Goal: Information Seeking & Learning: Learn about a topic

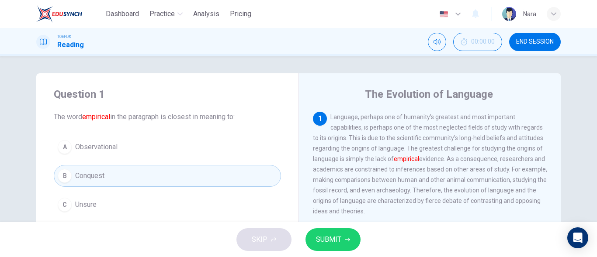
click at [340, 239] on span "SUBMIT" at bounding box center [328, 240] width 25 height 12
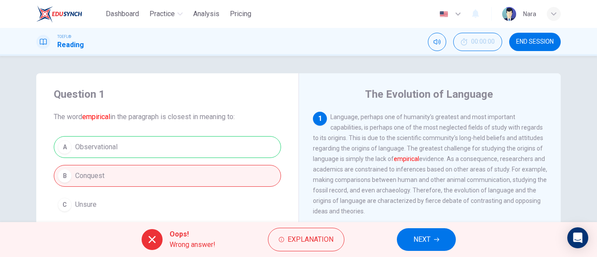
drag, startPoint x: 434, startPoint y: 249, endPoint x: 433, endPoint y: 242, distance: 7.0
click at [434, 249] on button "NEXT" at bounding box center [426, 239] width 59 height 23
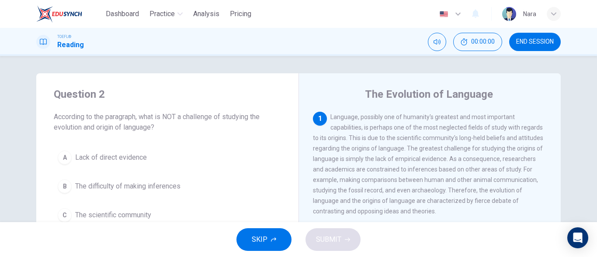
click at [433, 242] on div "SKIP SUBMIT" at bounding box center [298, 239] width 597 height 35
click at [524, 41] on span "END SESSION" at bounding box center [535, 41] width 38 height 7
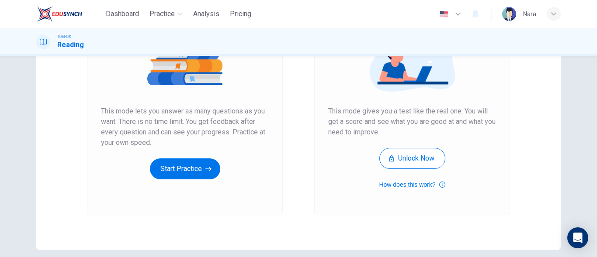
scroll to position [165, 0]
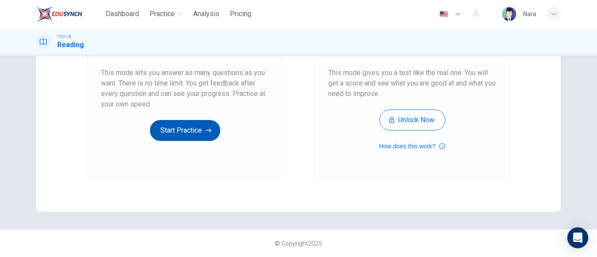
click at [163, 140] on button "Start Practice" at bounding box center [185, 130] width 70 height 21
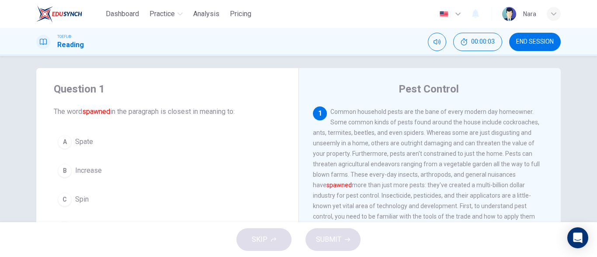
scroll to position [0, 0]
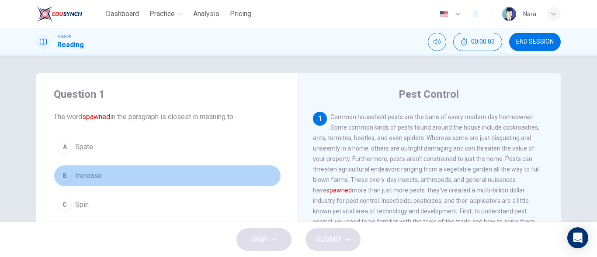
click at [158, 180] on button "B Increase" at bounding box center [167, 176] width 227 height 22
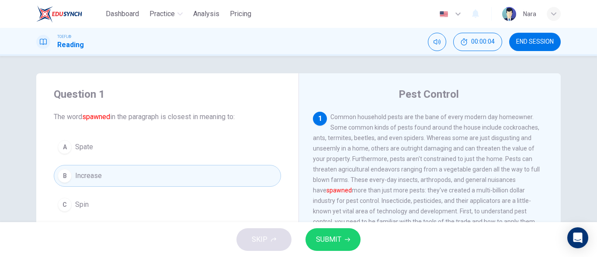
click at [338, 236] on span "SUBMIT" at bounding box center [328, 240] width 25 height 12
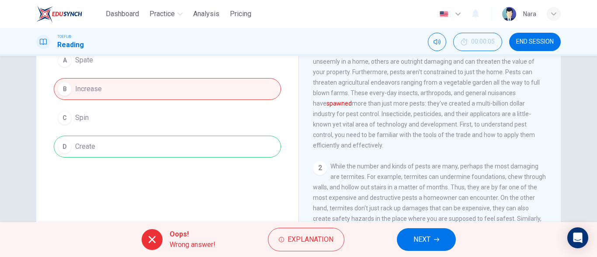
scroll to position [87, 0]
click at [410, 237] on button "NEXT" at bounding box center [426, 239] width 59 height 23
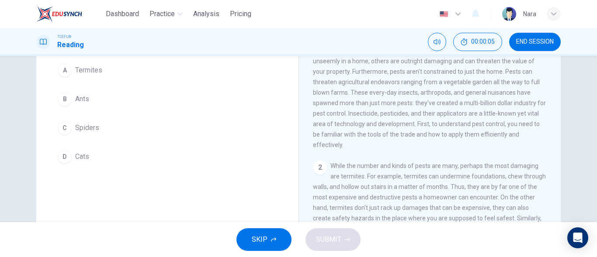
scroll to position [98, 0]
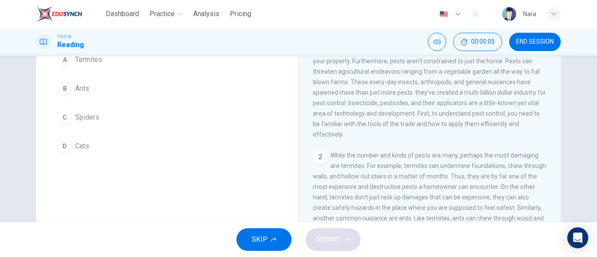
click at [523, 40] on span "END SESSION" at bounding box center [535, 41] width 38 height 7
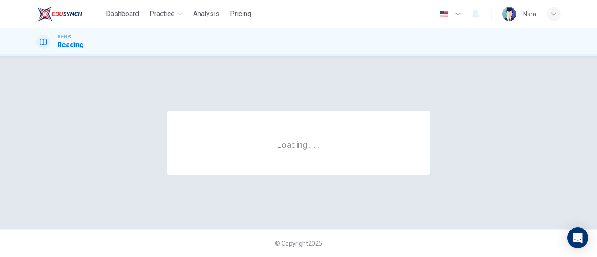
scroll to position [0, 0]
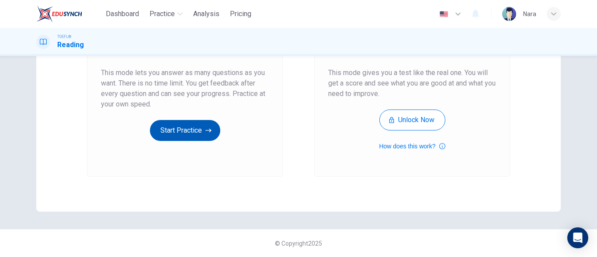
click at [178, 130] on button "Start Practice" at bounding box center [185, 130] width 70 height 21
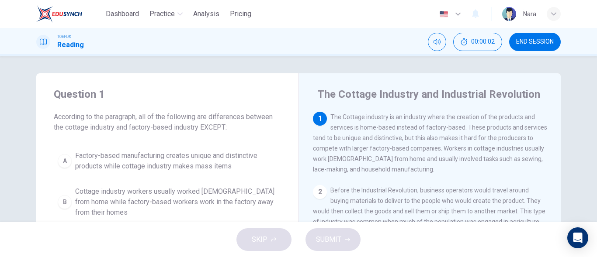
click at [523, 41] on span "END SESSION" at bounding box center [535, 41] width 38 height 7
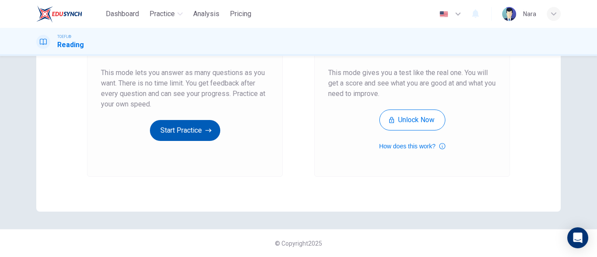
click at [158, 138] on button "Start Practice" at bounding box center [185, 130] width 70 height 21
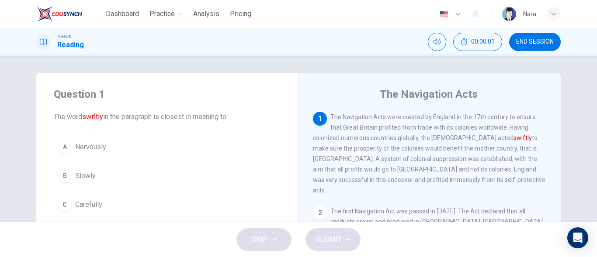
scroll to position [44, 0]
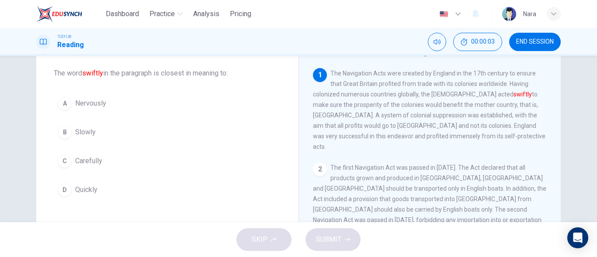
click at [120, 190] on button "D Quickly" at bounding box center [167, 190] width 227 height 22
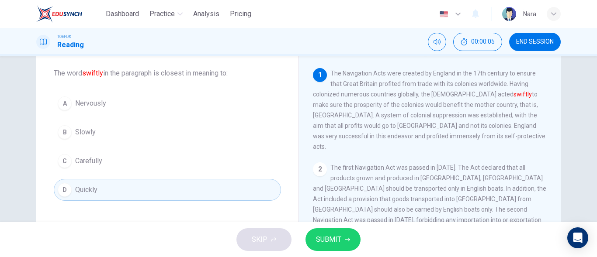
click at [337, 239] on span "SUBMIT" at bounding box center [328, 240] width 25 height 12
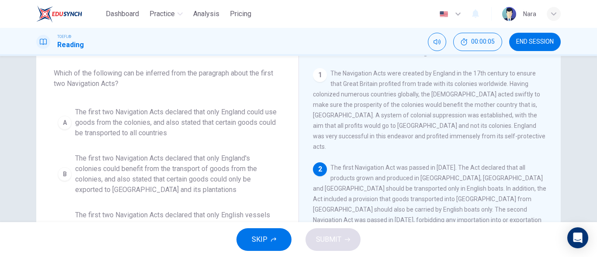
drag, startPoint x: 534, startPoint y: 45, endPoint x: 346, endPoint y: 32, distance: 188.7
click at [534, 45] on button "END SESSION" at bounding box center [535, 42] width 52 height 18
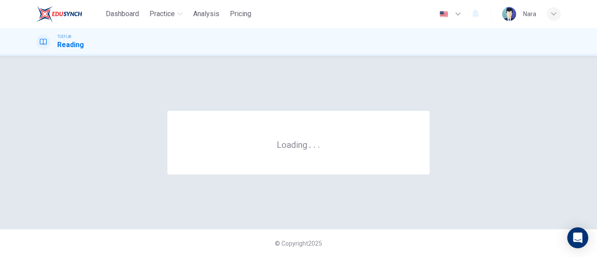
scroll to position [0, 0]
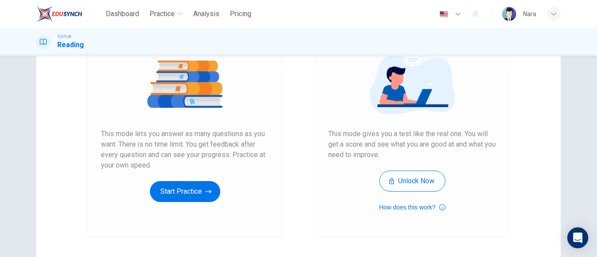
scroll to position [165, 0]
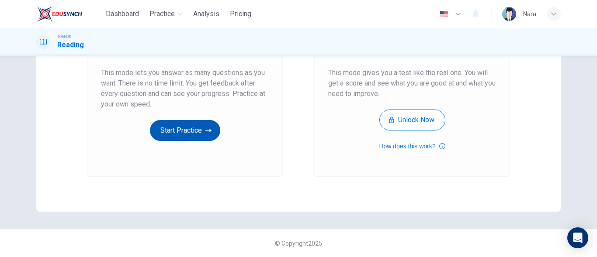
click at [193, 128] on button "Start Practice" at bounding box center [185, 130] width 70 height 21
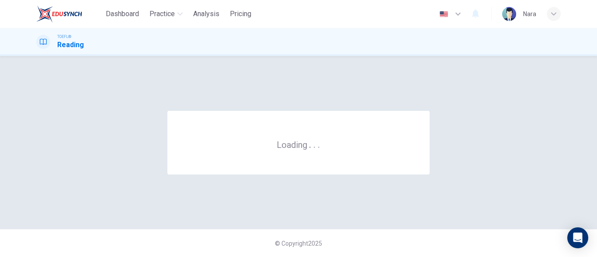
scroll to position [0, 0]
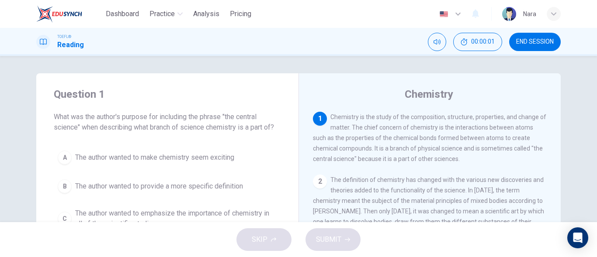
click at [535, 37] on button "END SESSION" at bounding box center [535, 42] width 52 height 18
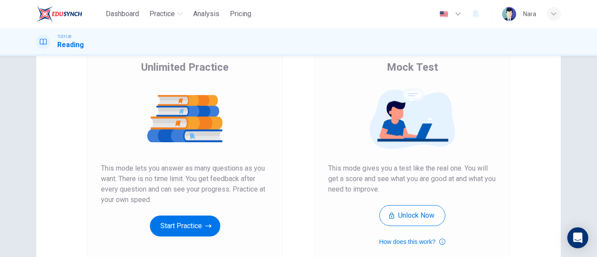
scroll to position [165, 0]
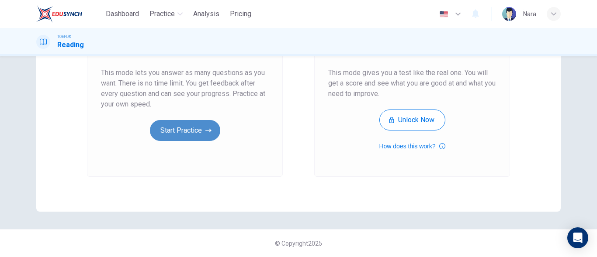
click at [202, 128] on button "Start Practice" at bounding box center [185, 130] width 70 height 21
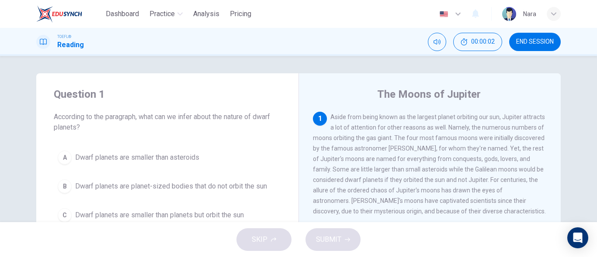
click at [528, 38] on span "END SESSION" at bounding box center [535, 41] width 38 height 7
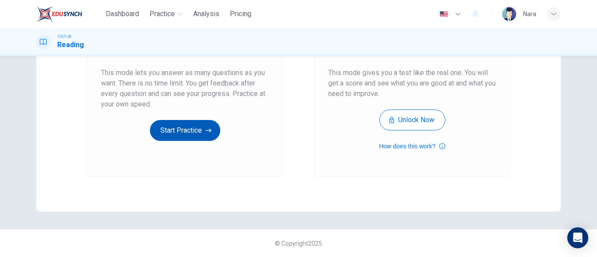
click at [198, 132] on button "Start Practice" at bounding box center [185, 130] width 70 height 21
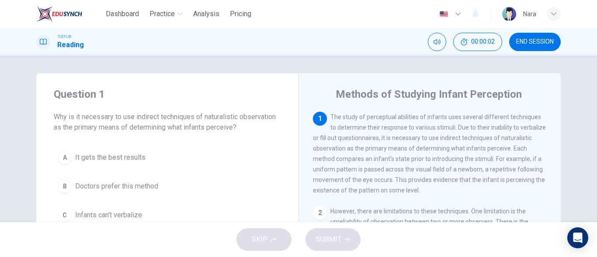
click at [532, 48] on button "END SESSION" at bounding box center [535, 42] width 52 height 18
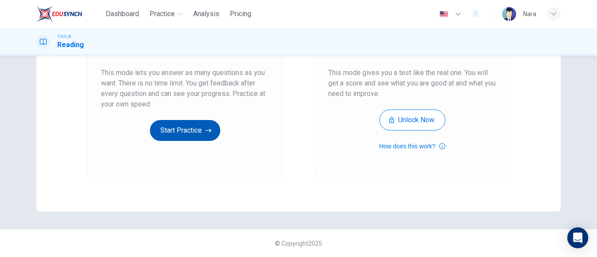
click at [186, 138] on button "Start Practice" at bounding box center [185, 130] width 70 height 21
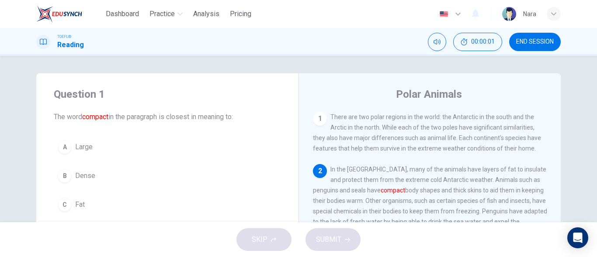
scroll to position [44, 0]
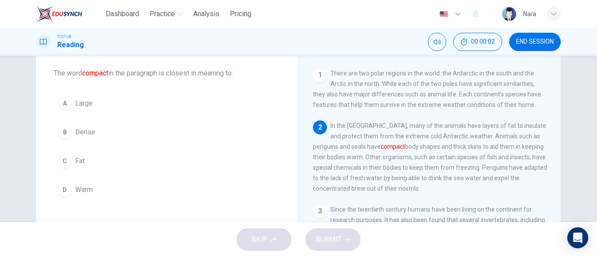
click at [118, 135] on button "B Dense" at bounding box center [167, 132] width 227 height 22
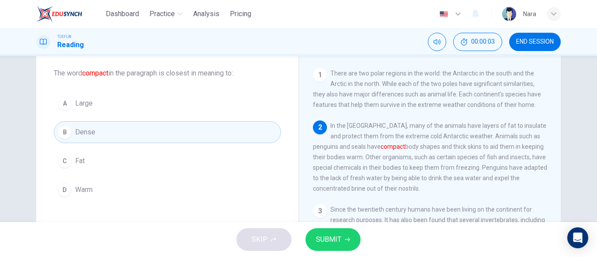
click at [348, 230] on button "SUBMIT" at bounding box center [332, 239] width 55 height 23
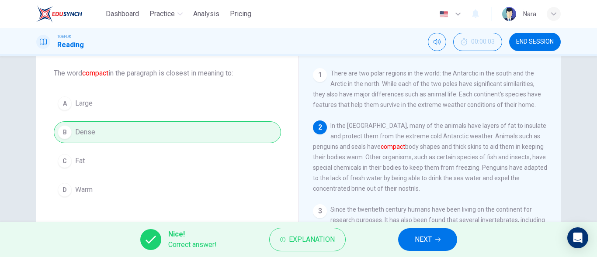
click at [429, 235] on span "NEXT" at bounding box center [422, 240] width 17 height 12
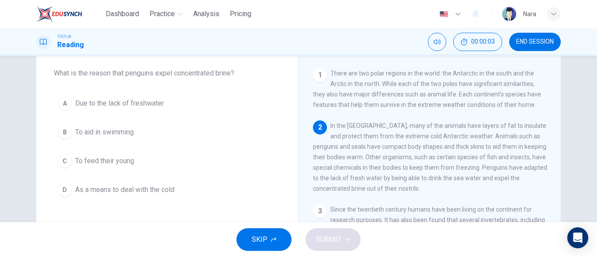
scroll to position [54, 0]
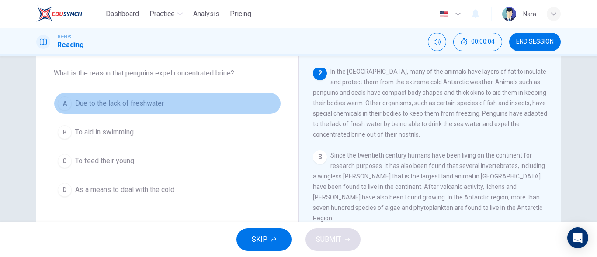
click at [137, 97] on button "A Due to the lack of freshwater" at bounding box center [167, 104] width 227 height 22
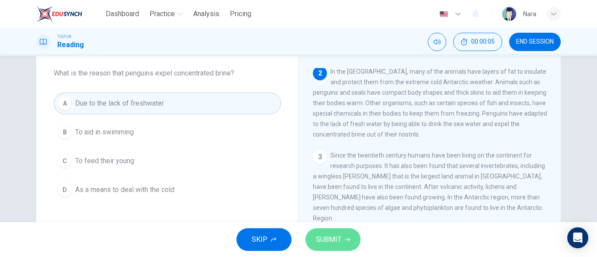
click at [335, 242] on span "SUBMIT" at bounding box center [328, 240] width 25 height 12
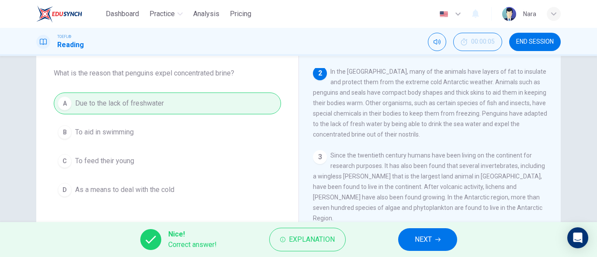
click at [411, 242] on button "NEXT" at bounding box center [427, 239] width 59 height 23
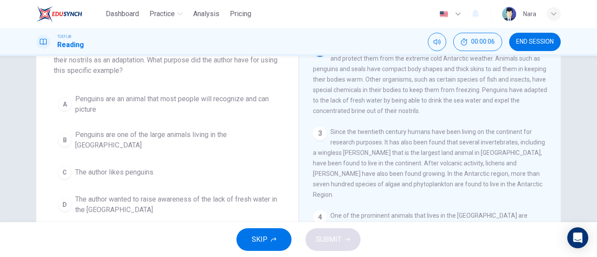
scroll to position [87, 0]
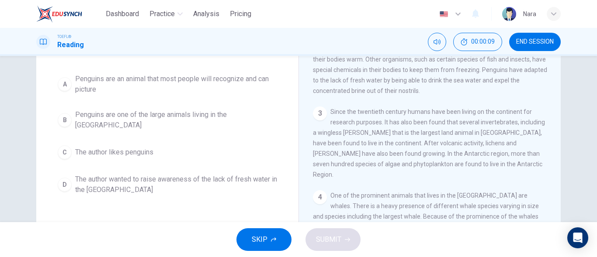
click at [161, 174] on span "The author wanted to raise awareness of the lack of fresh water in the Antarctic" at bounding box center [176, 184] width 202 height 21
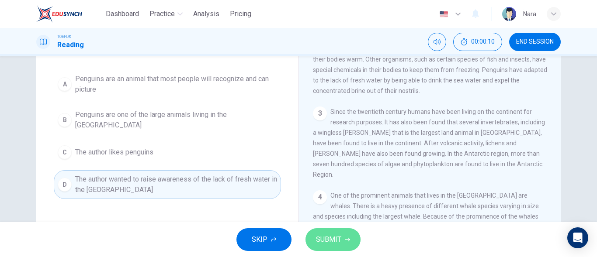
click at [329, 242] on span "SUBMIT" at bounding box center [328, 240] width 25 height 12
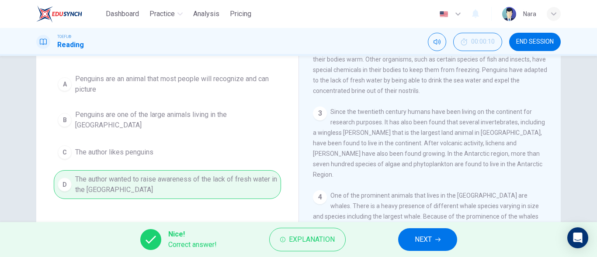
click at [433, 245] on button "NEXT" at bounding box center [427, 239] width 59 height 23
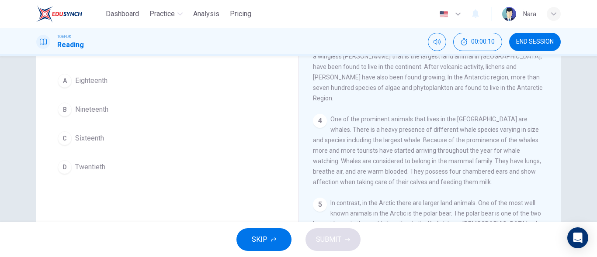
scroll to position [33, 0]
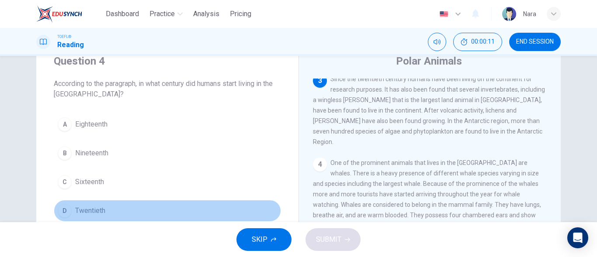
click at [142, 209] on button "D Twentieth" at bounding box center [167, 211] width 227 height 22
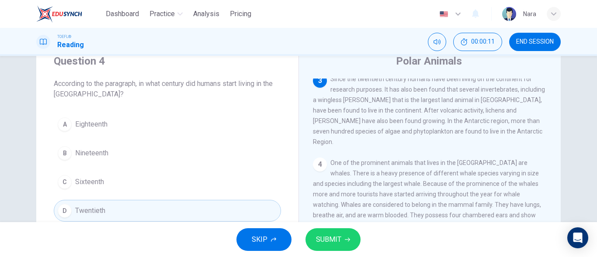
click at [336, 236] on span "SUBMIT" at bounding box center [328, 240] width 25 height 12
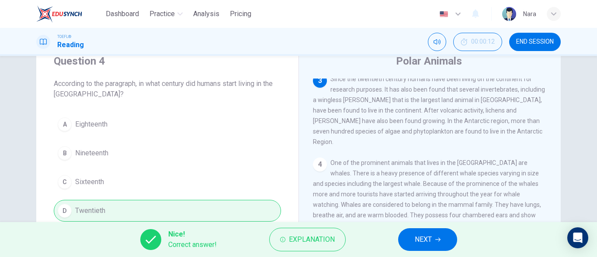
click at [434, 233] on button "NEXT" at bounding box center [427, 239] width 59 height 23
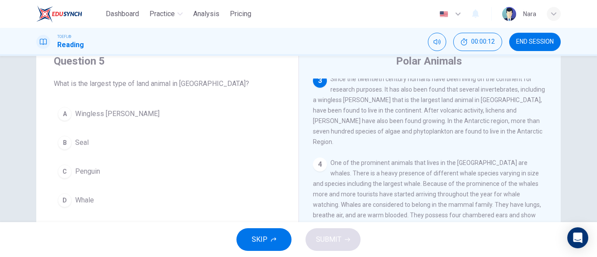
click at [84, 119] on span "Wingless midge" at bounding box center [117, 114] width 84 height 10
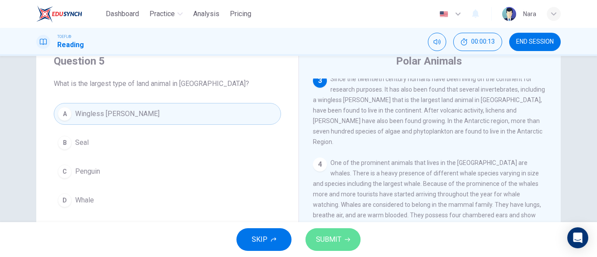
click at [324, 246] on button "SUBMIT" at bounding box center [332, 239] width 55 height 23
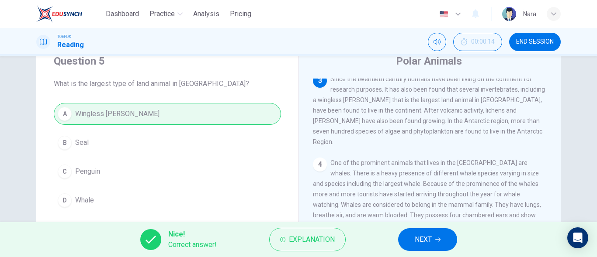
click at [413, 245] on button "NEXT" at bounding box center [427, 239] width 59 height 23
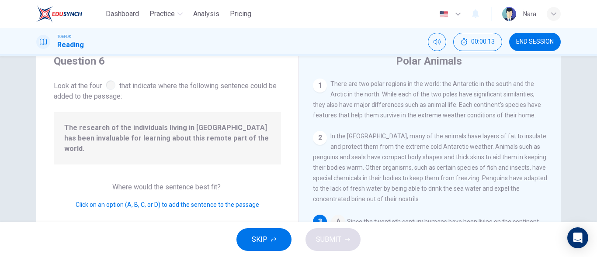
scroll to position [54, 0]
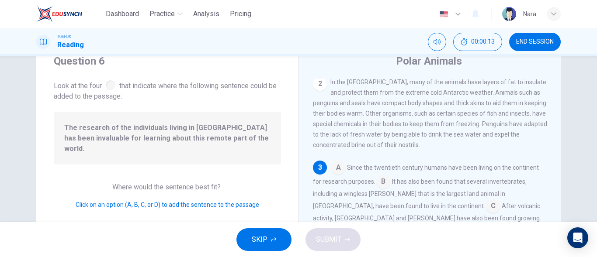
click at [151, 147] on div "The research of the individuals living in Antarctica has been invaluable for le…" at bounding box center [167, 138] width 227 height 52
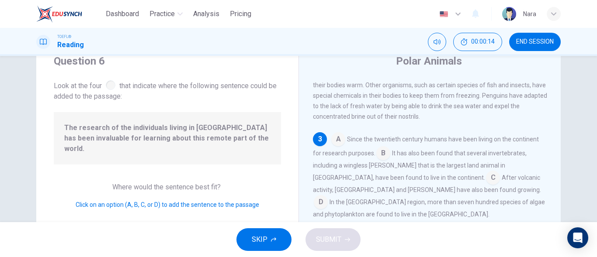
scroll to position [98, 0]
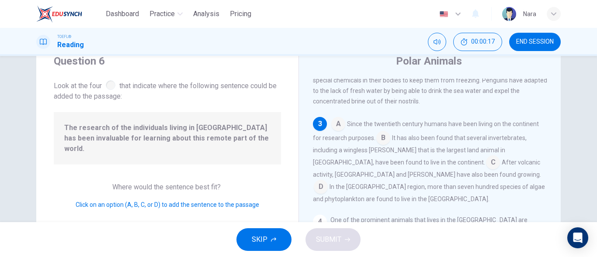
click at [386, 145] on input at bounding box center [383, 139] width 14 height 14
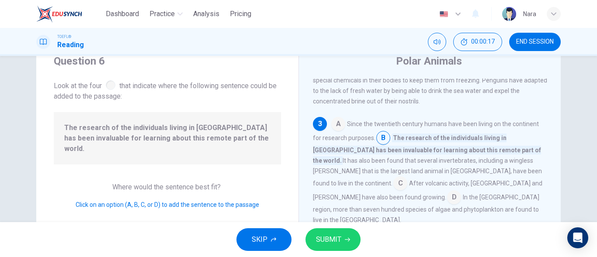
click at [340, 235] on span "SUBMIT" at bounding box center [328, 240] width 25 height 12
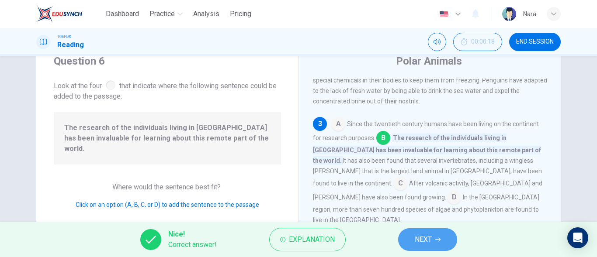
click at [404, 237] on button "NEXT" at bounding box center [427, 239] width 59 height 23
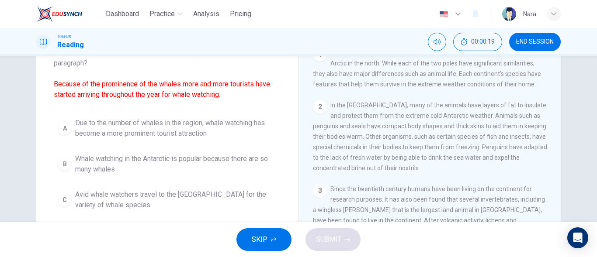
scroll to position [77, 0]
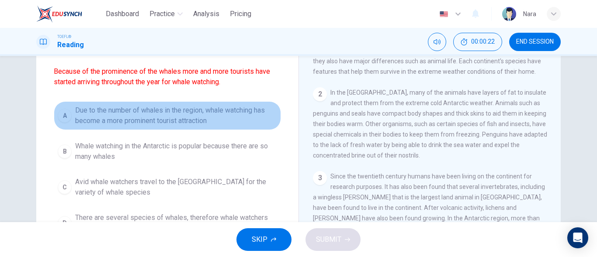
click at [214, 117] on span "Due to the number of whales in the region, whale watching has become a more pro…" at bounding box center [176, 115] width 202 height 21
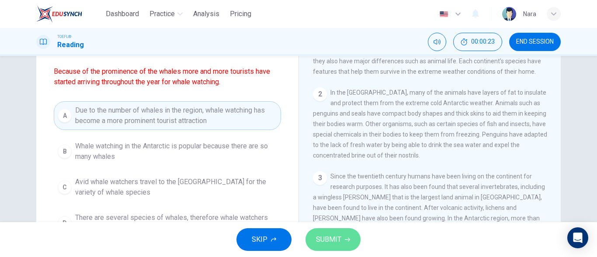
click at [335, 238] on span "SUBMIT" at bounding box center [328, 240] width 25 height 12
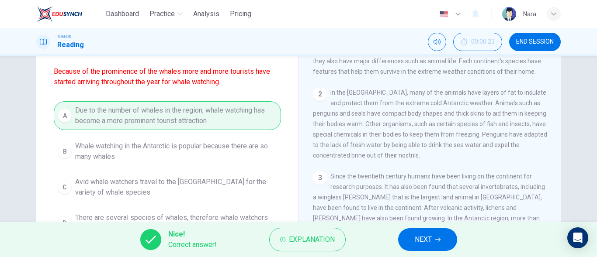
click at [417, 241] on span "NEXT" at bounding box center [422, 240] width 17 height 12
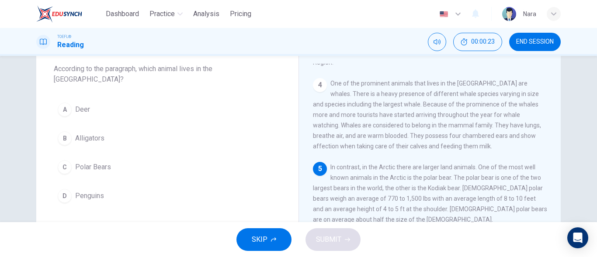
scroll to position [33, 0]
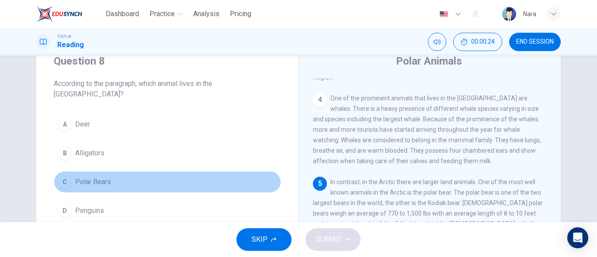
click at [173, 171] on button "C Polar Bears" at bounding box center [167, 182] width 227 height 22
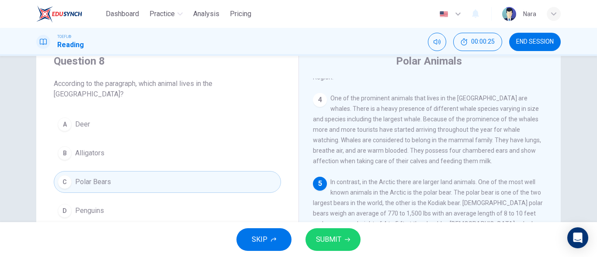
click at [337, 246] on button "SUBMIT" at bounding box center [332, 239] width 55 height 23
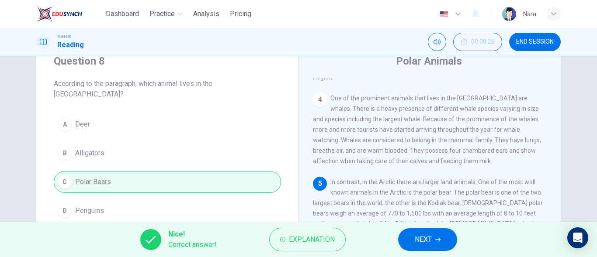
click at [420, 244] on span "NEXT" at bounding box center [422, 240] width 17 height 12
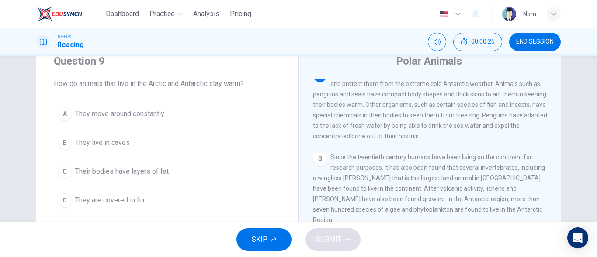
scroll to position [54, 0]
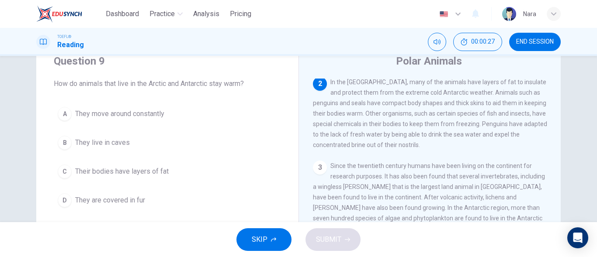
click at [202, 166] on button "C Their bodies have layers of fat" at bounding box center [167, 172] width 227 height 22
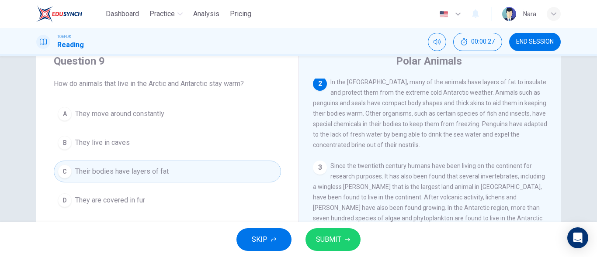
click at [321, 236] on span "SUBMIT" at bounding box center [328, 240] width 25 height 12
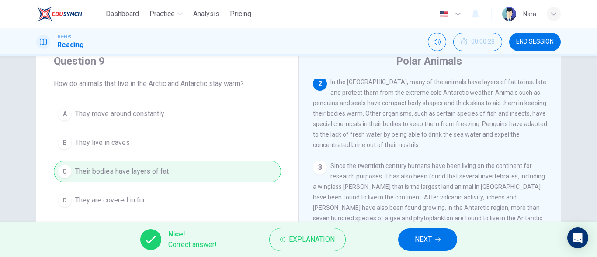
click at [418, 239] on span "NEXT" at bounding box center [422, 240] width 17 height 12
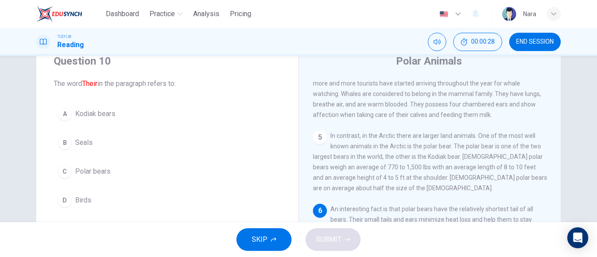
scroll to position [259, 0]
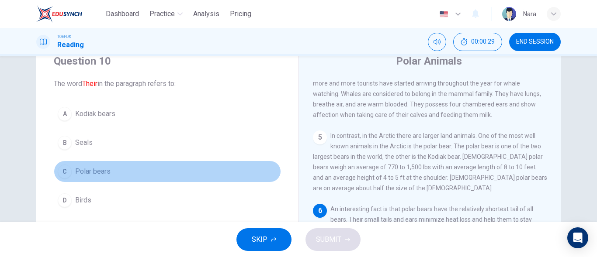
click at [137, 173] on button "C Polar bears" at bounding box center [167, 172] width 227 height 22
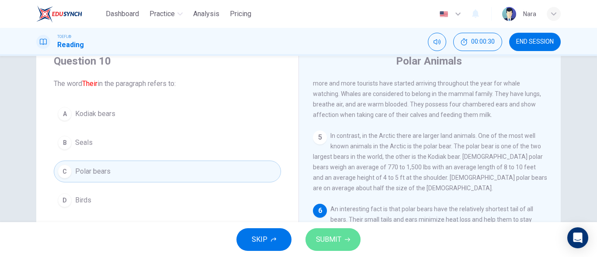
click at [335, 245] on span "SUBMIT" at bounding box center [328, 240] width 25 height 12
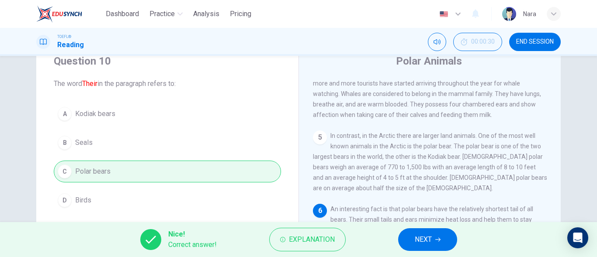
click at [405, 242] on button "NEXT" at bounding box center [427, 239] width 59 height 23
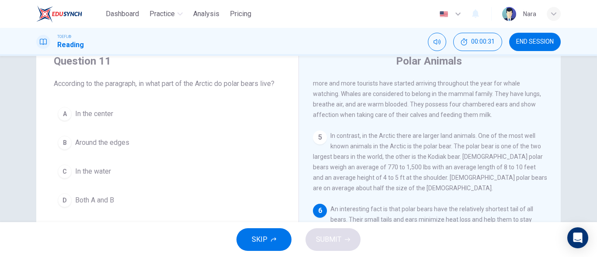
click at [135, 153] on button "B Around the edges" at bounding box center [167, 143] width 227 height 22
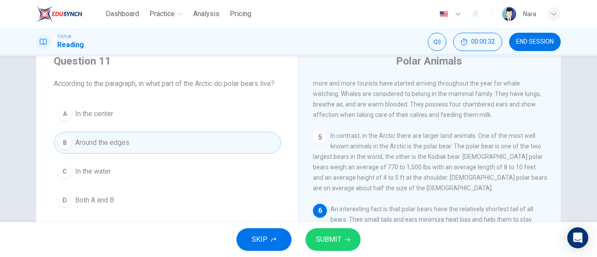
click at [325, 242] on span "SUBMIT" at bounding box center [328, 240] width 25 height 12
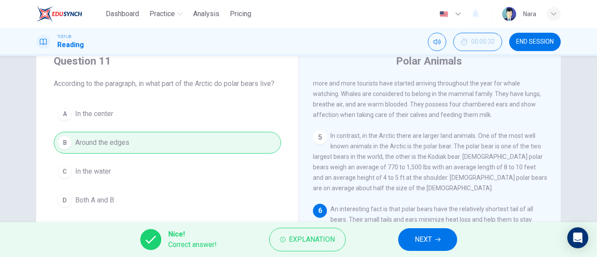
click at [446, 241] on button "NEXT" at bounding box center [427, 239] width 59 height 23
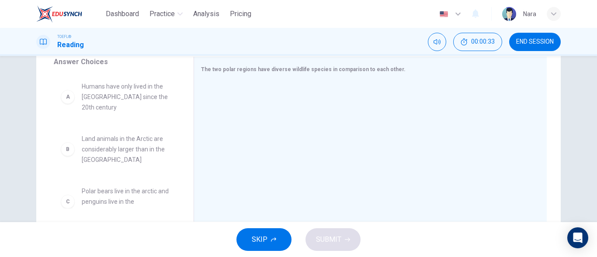
scroll to position [164, 0]
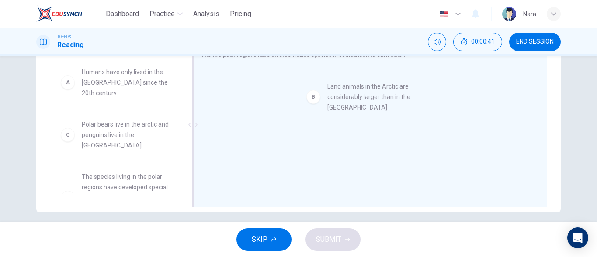
drag, startPoint x: 155, startPoint y: 135, endPoint x: 487, endPoint y: 104, distance: 332.9
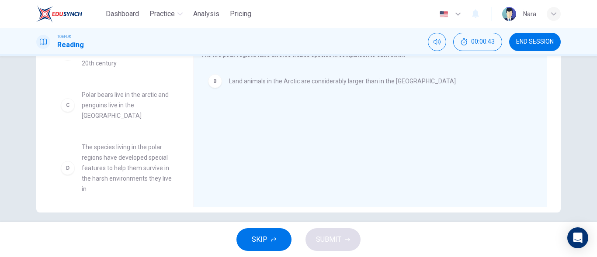
scroll to position [44, 0]
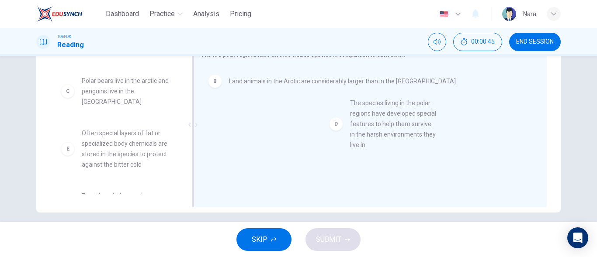
drag, startPoint x: 131, startPoint y: 148, endPoint x: 407, endPoint y: 128, distance: 277.2
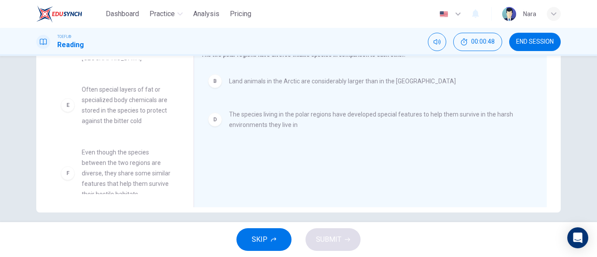
scroll to position [89, 0]
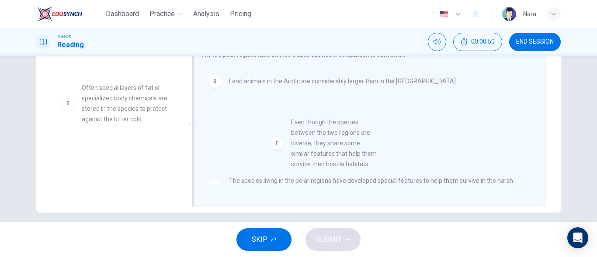
drag, startPoint x: 118, startPoint y: 164, endPoint x: 334, endPoint y: 147, distance: 216.0
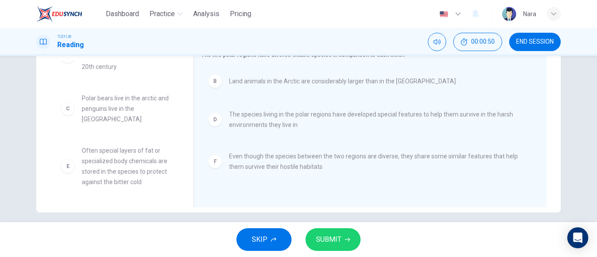
scroll to position [16, 0]
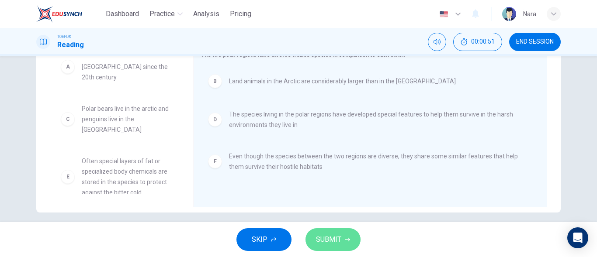
click at [346, 240] on icon "button" at bounding box center [347, 239] width 5 height 5
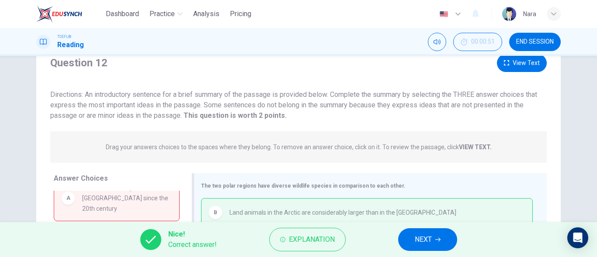
scroll to position [172, 0]
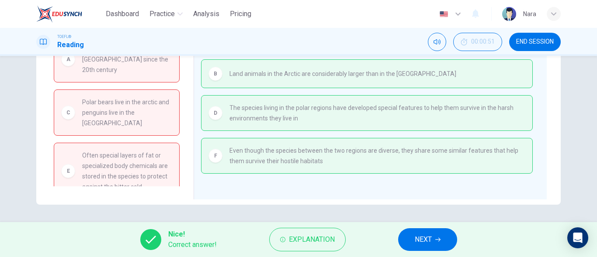
click at [402, 241] on button "NEXT" at bounding box center [427, 239] width 59 height 23
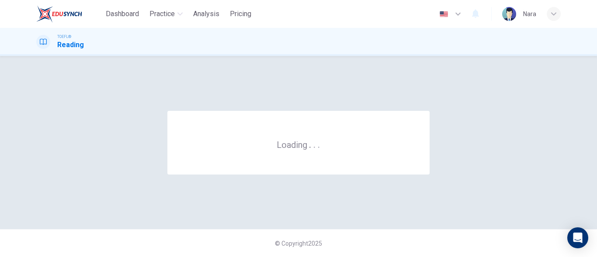
scroll to position [0, 0]
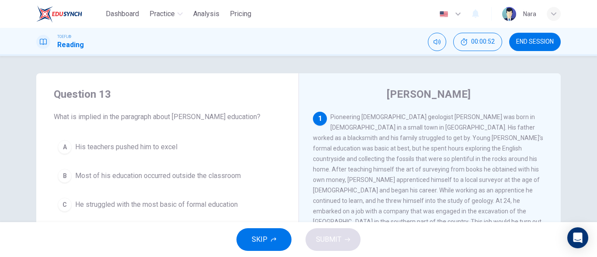
click at [520, 46] on button "END SESSION" at bounding box center [535, 42] width 52 height 18
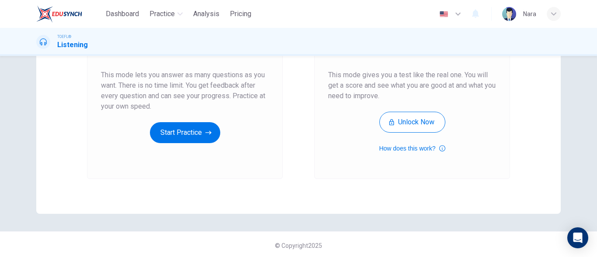
scroll to position [165, 0]
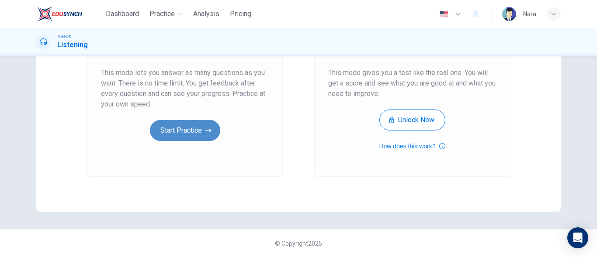
click at [176, 126] on button "Start Practice" at bounding box center [185, 130] width 70 height 21
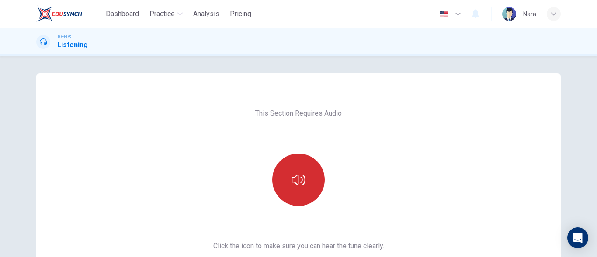
click at [280, 171] on button "button" at bounding box center [298, 180] width 52 height 52
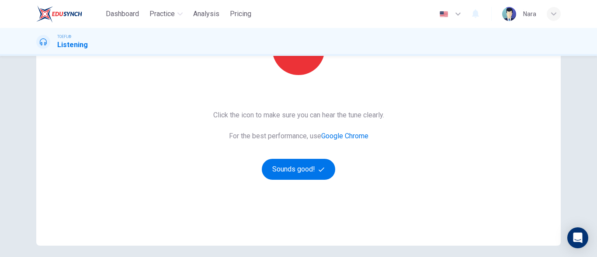
scroll to position [165, 0]
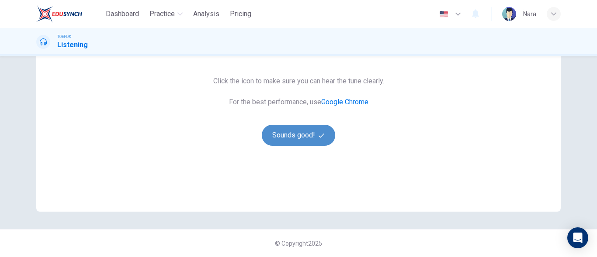
click at [285, 139] on button "Sounds good!" at bounding box center [298, 135] width 73 height 21
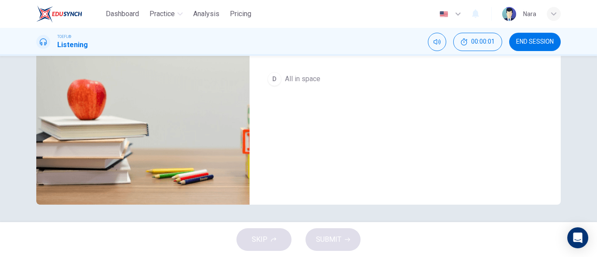
scroll to position [0, 0]
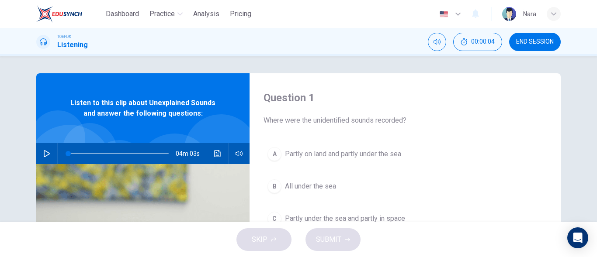
click at [523, 41] on span "END SESSION" at bounding box center [535, 41] width 38 height 7
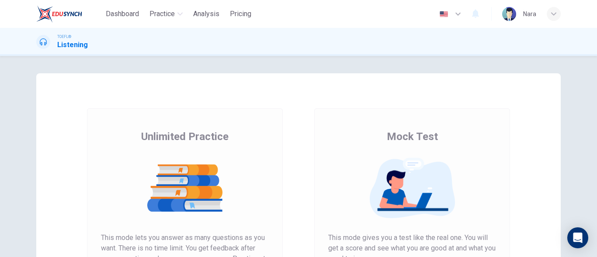
scroll to position [165, 0]
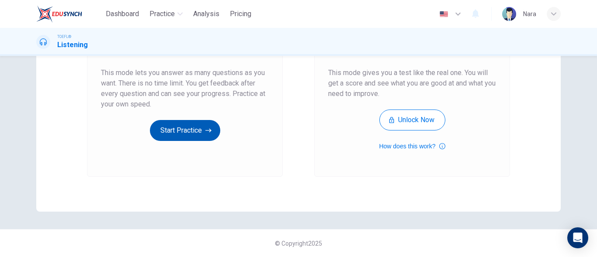
click at [198, 134] on button "Start Practice" at bounding box center [185, 130] width 70 height 21
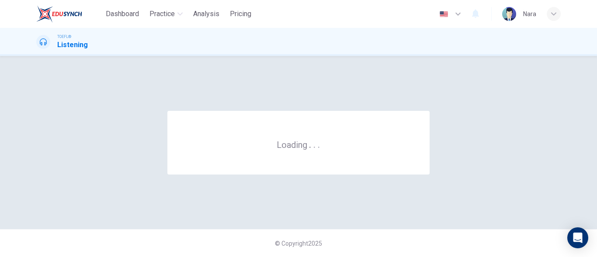
scroll to position [0, 0]
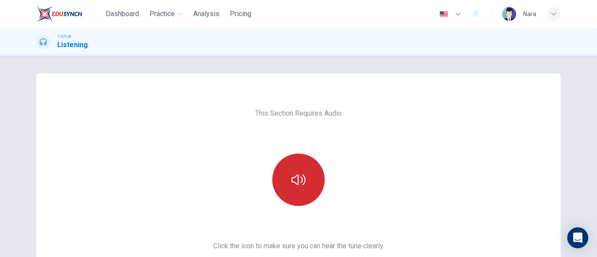
click at [296, 171] on button "button" at bounding box center [298, 180] width 52 height 52
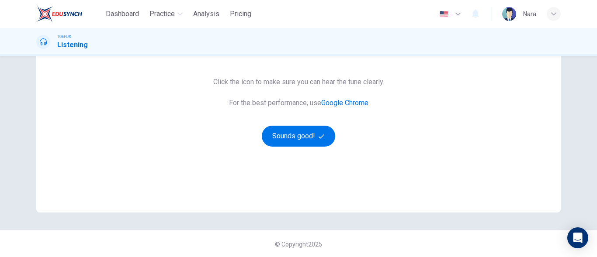
scroll to position [165, 0]
click at [293, 139] on button "Sounds good!" at bounding box center [298, 135] width 73 height 21
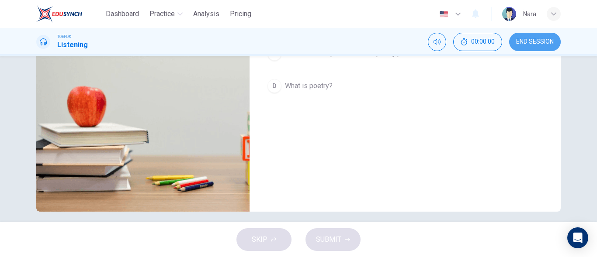
click at [533, 42] on span "END SESSION" at bounding box center [535, 41] width 38 height 7
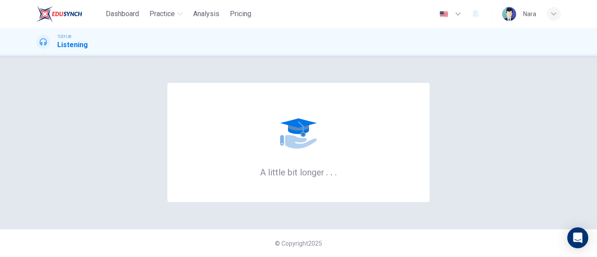
scroll to position [0, 0]
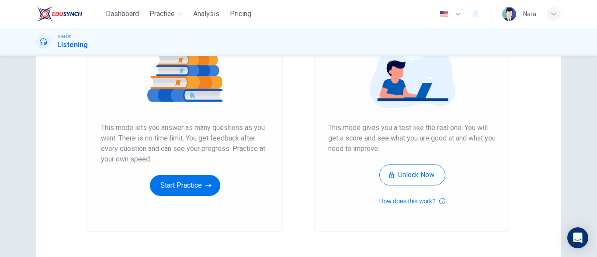
scroll to position [165, 0]
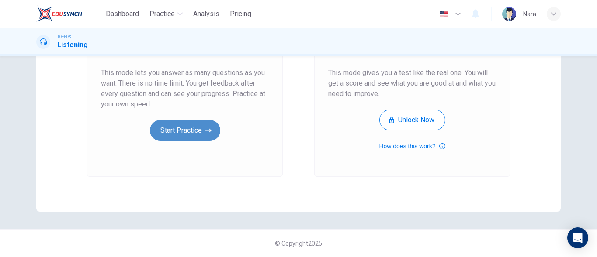
click at [192, 138] on button "Start Practice" at bounding box center [185, 130] width 70 height 21
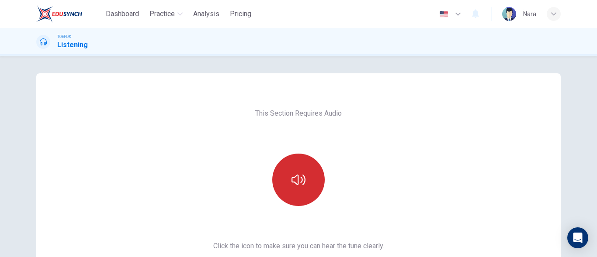
click at [291, 179] on icon "button" at bounding box center [298, 180] width 14 height 10
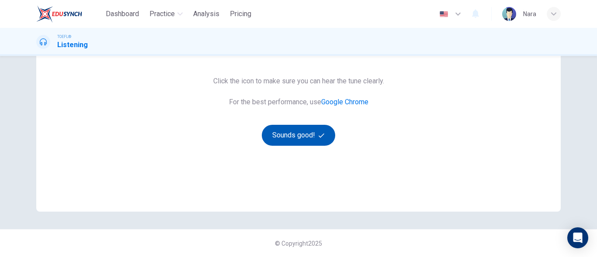
click at [283, 140] on button "Sounds good!" at bounding box center [298, 135] width 73 height 21
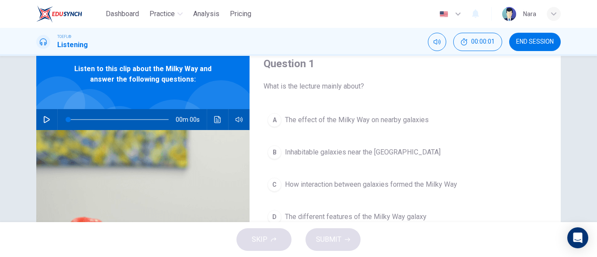
scroll to position [0, 0]
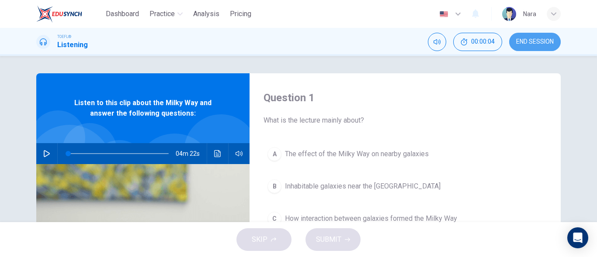
drag, startPoint x: 539, startPoint y: 44, endPoint x: 328, endPoint y: 33, distance: 211.7
click at [539, 43] on span "END SESSION" at bounding box center [535, 41] width 38 height 7
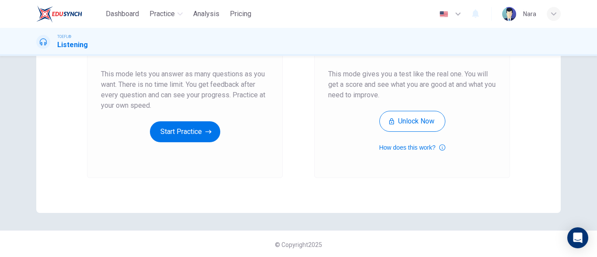
scroll to position [165, 0]
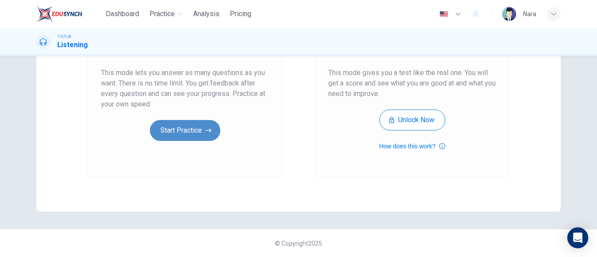
click at [175, 137] on button "Start Practice" at bounding box center [185, 130] width 70 height 21
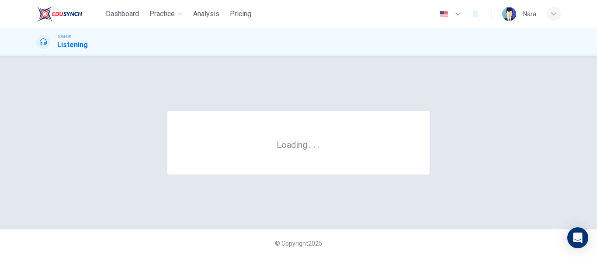
scroll to position [0, 0]
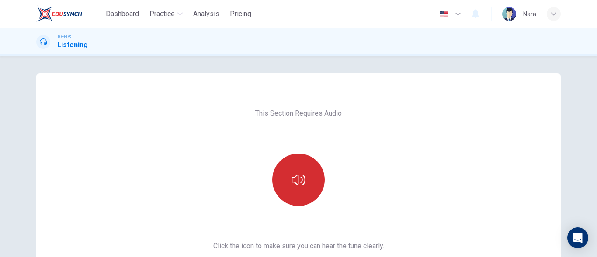
click at [300, 167] on button "button" at bounding box center [298, 180] width 52 height 52
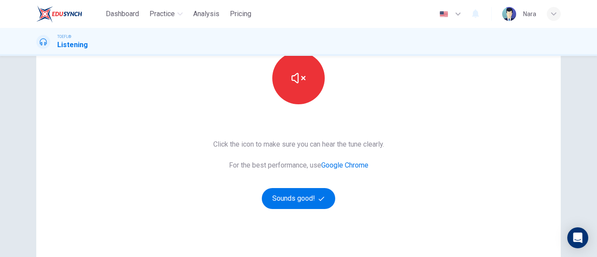
scroll to position [165, 0]
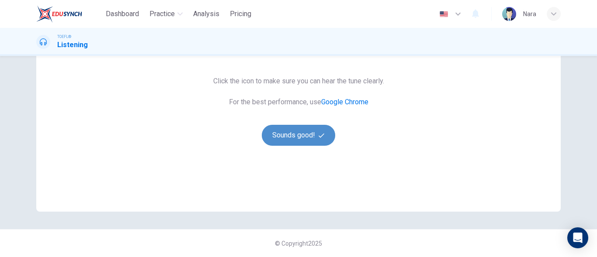
click at [269, 136] on button "Sounds good!" at bounding box center [298, 135] width 73 height 21
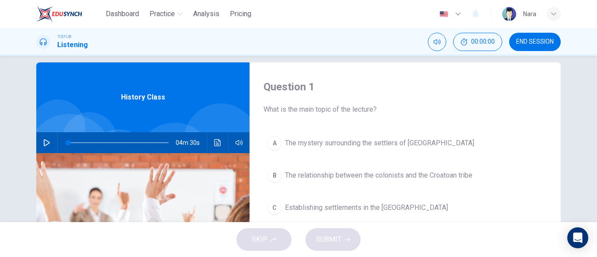
scroll to position [0, 0]
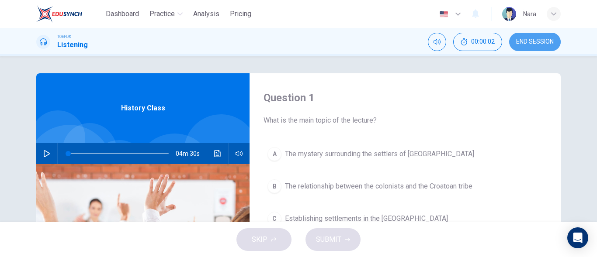
click at [523, 38] on span "END SESSION" at bounding box center [535, 41] width 38 height 7
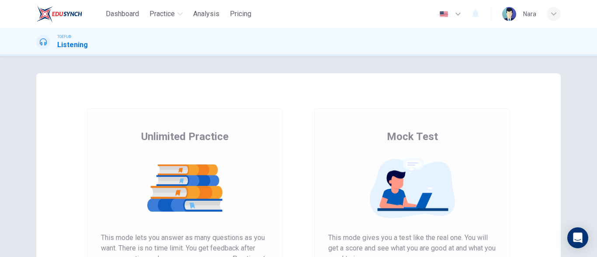
scroll to position [165, 0]
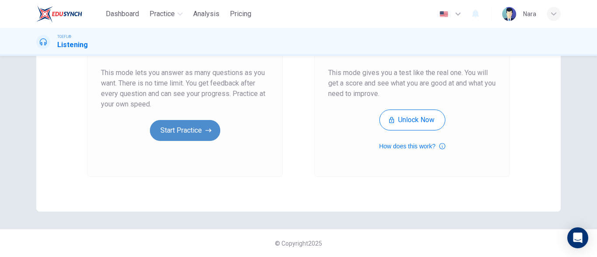
click at [191, 134] on button "Start Practice" at bounding box center [185, 130] width 70 height 21
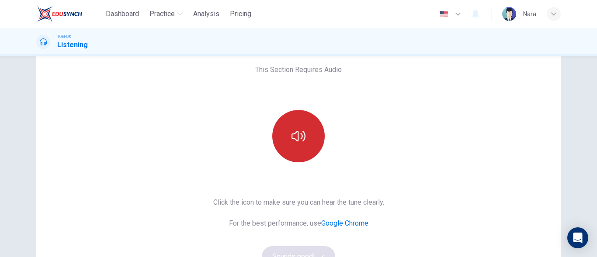
click at [319, 135] on button "button" at bounding box center [298, 136] width 52 height 52
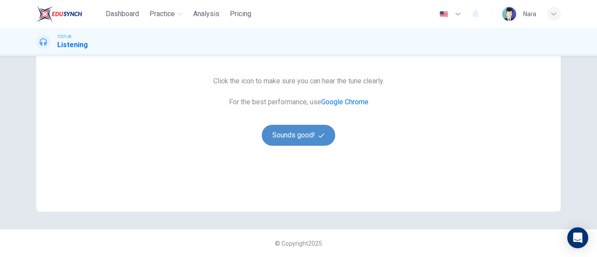
click at [308, 129] on button "Sounds good!" at bounding box center [298, 135] width 73 height 21
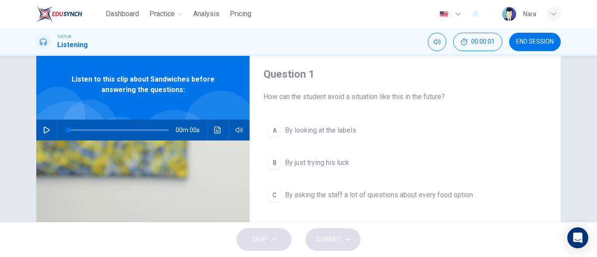
scroll to position [0, 0]
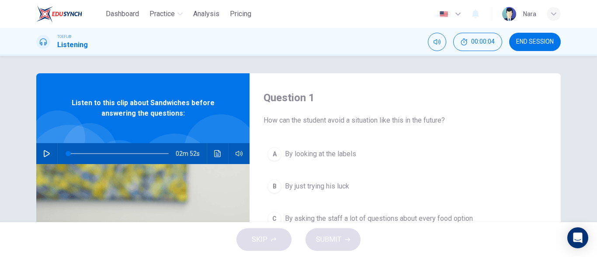
click at [33, 158] on div "Question 1 How can the student avoid a situation like this in the future? A By …" at bounding box center [298, 225] width 552 height 304
click at [45, 157] on icon "button" at bounding box center [46, 153] width 7 height 7
type input "1"
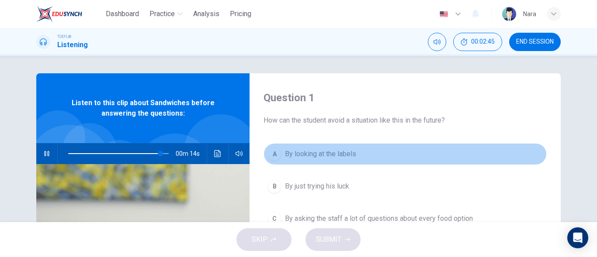
click at [355, 151] on button "A By looking at the labels" at bounding box center [404, 154] width 283 height 22
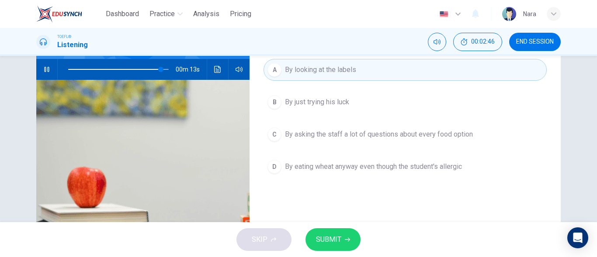
scroll to position [87, 0]
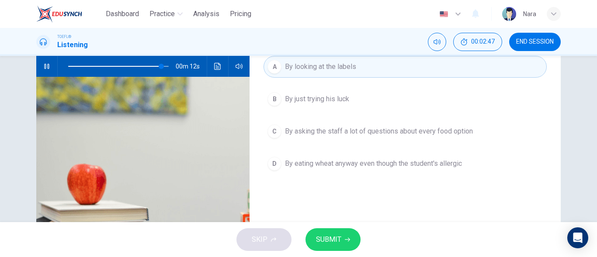
click at [352, 224] on div "SKIP SUBMIT" at bounding box center [298, 239] width 597 height 35
click at [349, 234] on button "SUBMIT" at bounding box center [332, 239] width 55 height 23
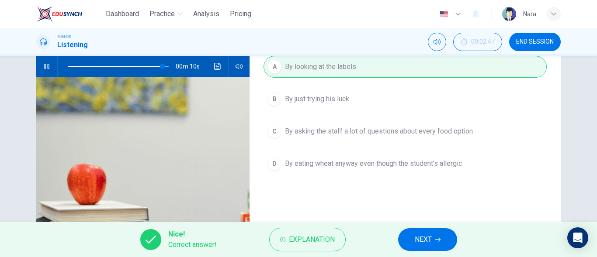
click at [424, 238] on span "NEXT" at bounding box center [422, 240] width 17 height 12
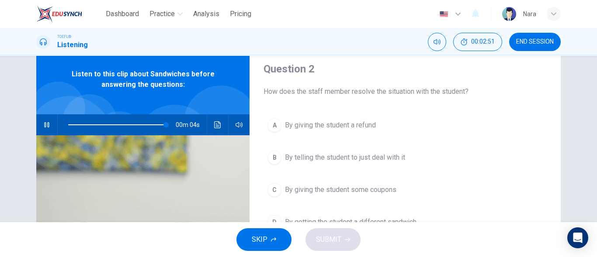
scroll to position [44, 0]
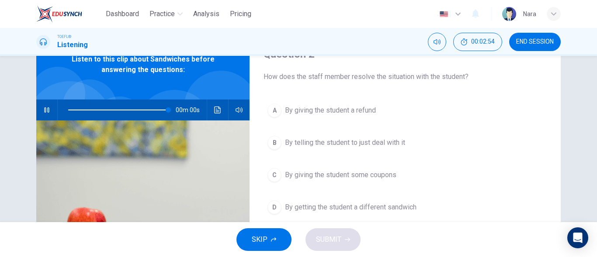
type input "0"
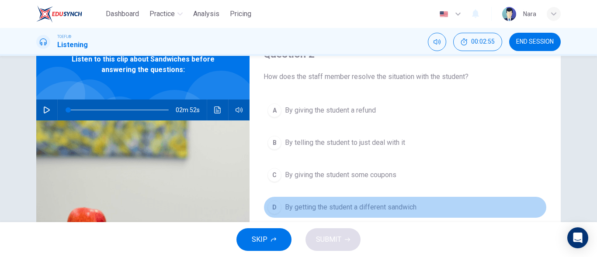
click at [396, 206] on span "By getting the student a different sandwich" at bounding box center [350, 207] width 131 height 10
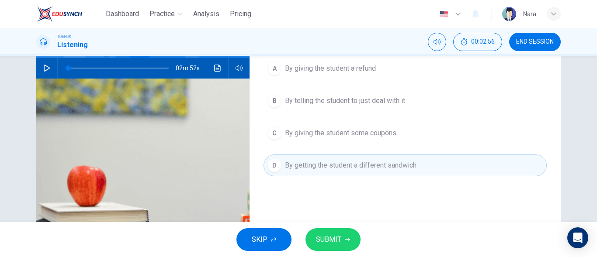
scroll to position [87, 0]
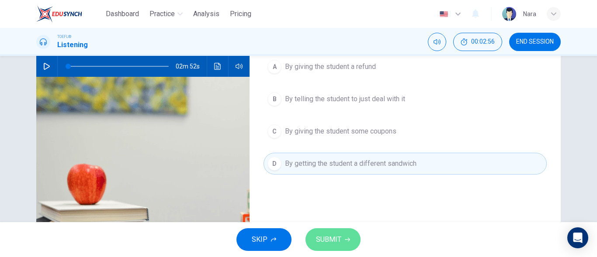
click at [338, 232] on button "SUBMIT" at bounding box center [332, 239] width 55 height 23
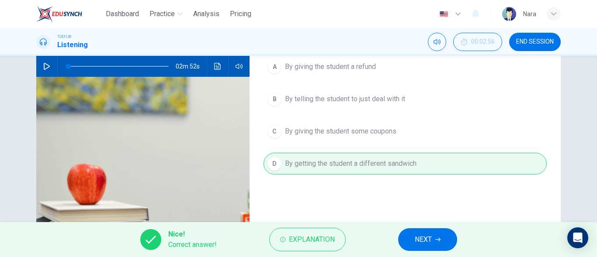
click at [408, 236] on button "NEXT" at bounding box center [427, 239] width 59 height 23
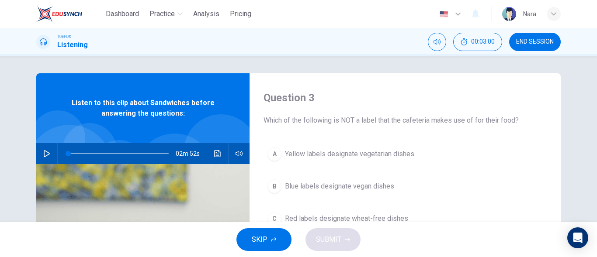
scroll to position [44, 0]
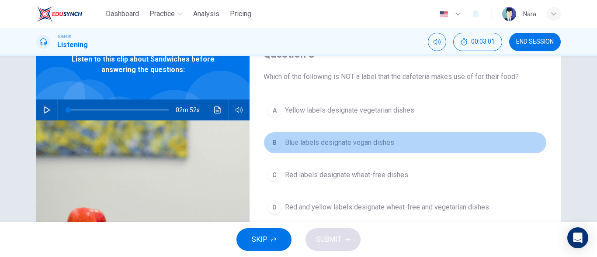
click at [395, 147] on button "B Blue labels designate vegan dishes" at bounding box center [404, 143] width 283 height 22
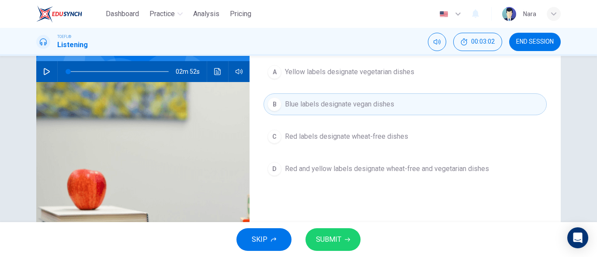
scroll to position [87, 0]
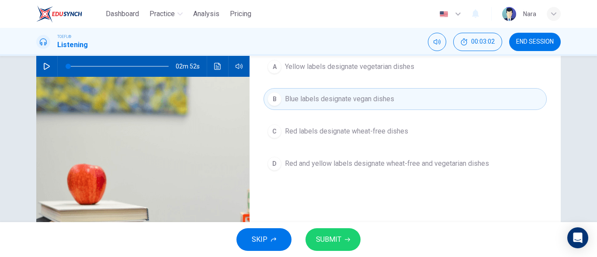
click at [349, 238] on icon "button" at bounding box center [347, 239] width 5 height 5
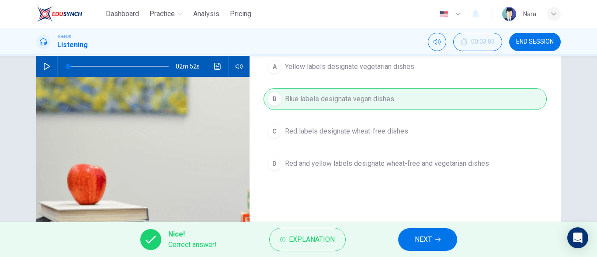
click at [416, 244] on span "NEXT" at bounding box center [422, 240] width 17 height 12
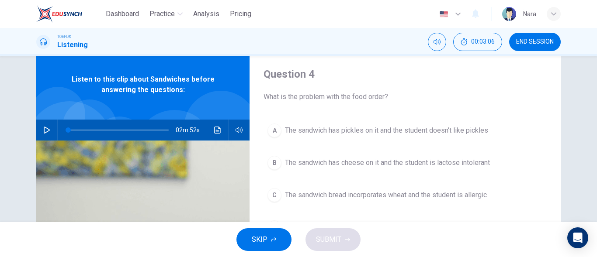
scroll to position [44, 0]
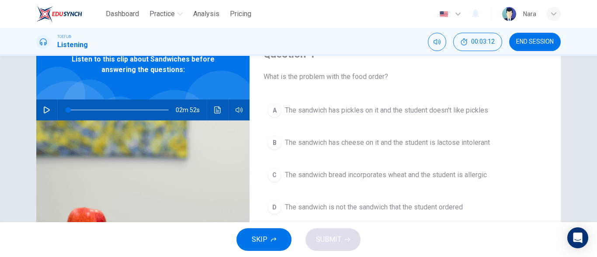
click at [450, 178] on span "The sandwich bread incorporates wheat and the student is allergic" at bounding box center [386, 175] width 202 height 10
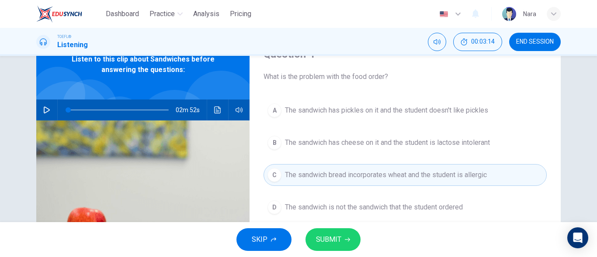
scroll to position [87, 0]
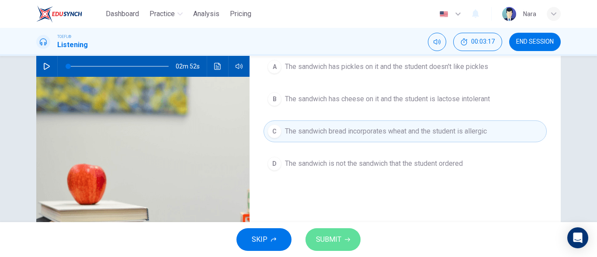
click at [353, 233] on button "SUBMIT" at bounding box center [332, 239] width 55 height 23
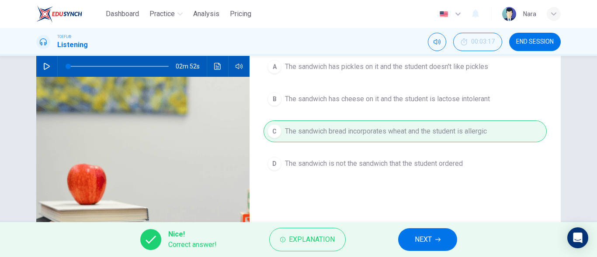
click at [414, 236] on span "NEXT" at bounding box center [422, 240] width 17 height 12
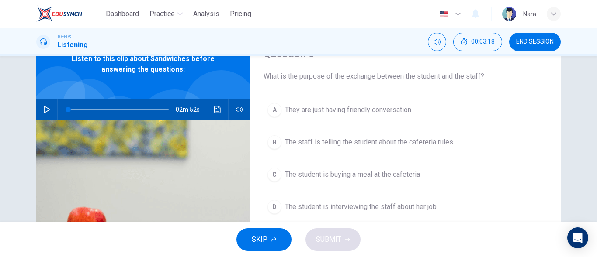
scroll to position [44, 0]
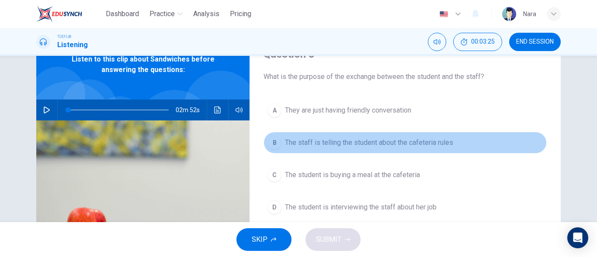
click at [379, 140] on span "The staff is telling the student about the cafeteria rules" at bounding box center [369, 143] width 168 height 10
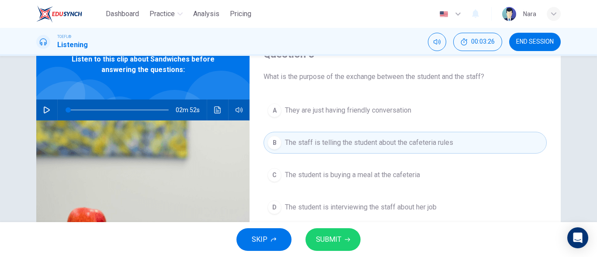
drag, startPoint x: 346, startPoint y: 238, endPoint x: 346, endPoint y: 233, distance: 4.8
click at [345, 238] on icon "button" at bounding box center [347, 239] width 5 height 5
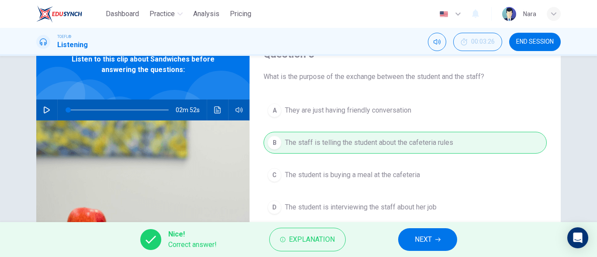
click at [428, 234] on span "NEXT" at bounding box center [422, 240] width 17 height 12
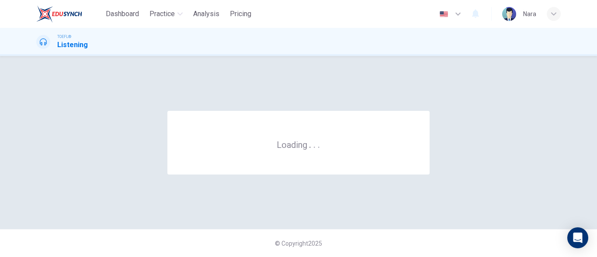
scroll to position [0, 0]
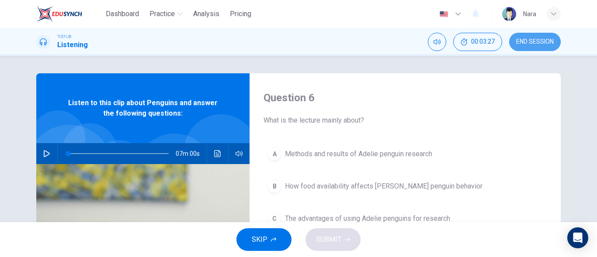
click at [525, 41] on span "END SESSION" at bounding box center [535, 41] width 38 height 7
